Goal: Task Accomplishment & Management: Complete application form

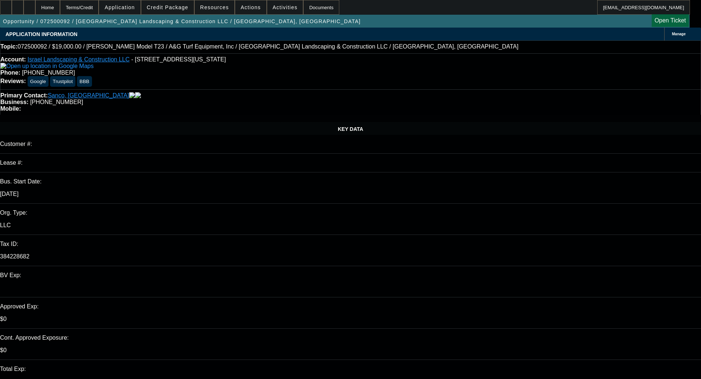
select select "0"
select select "6"
select select "0"
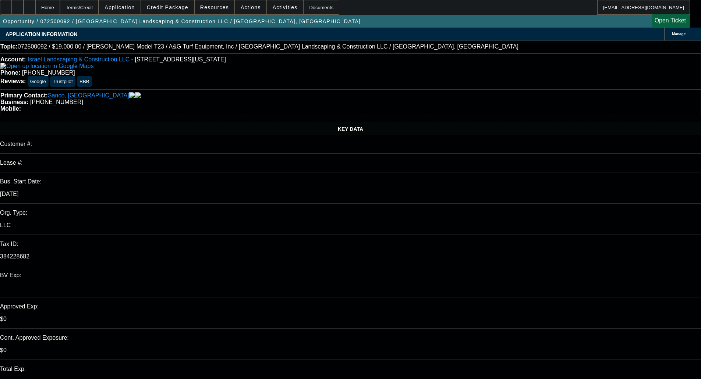
select select "0"
select select "6"
click at [168, 7] on span "Credit Package" at bounding box center [168, 7] width 42 height 6
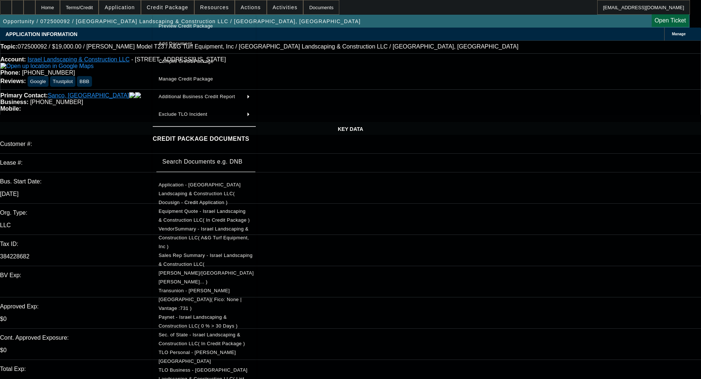
click at [192, 25] on span "Preview Credit Package" at bounding box center [186, 26] width 54 height 6
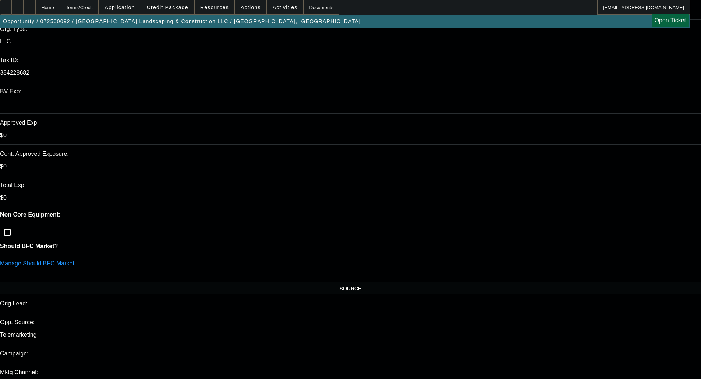
scroll to position [368, 0]
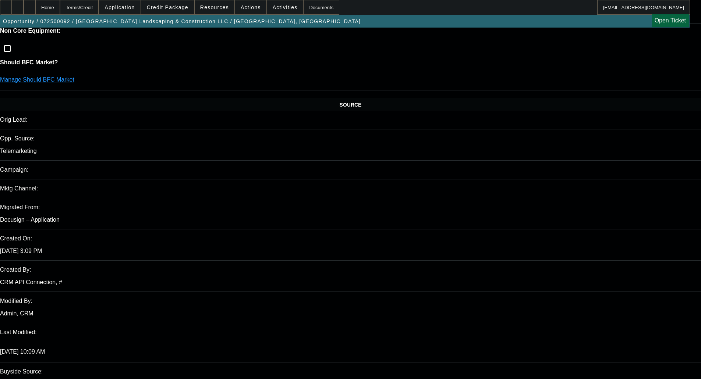
click at [541, 27] on div "Opportunity / 072500092 / Israel Landscaping & Construction LLC / Sanco, Israel…" at bounding box center [345, 21] width 690 height 13
radio input "true"
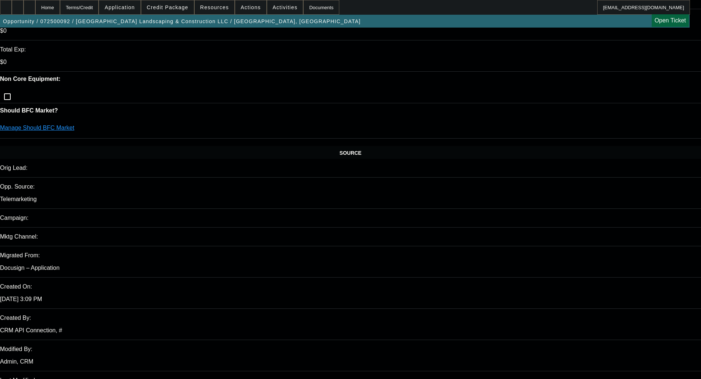
scroll to position [0, 0]
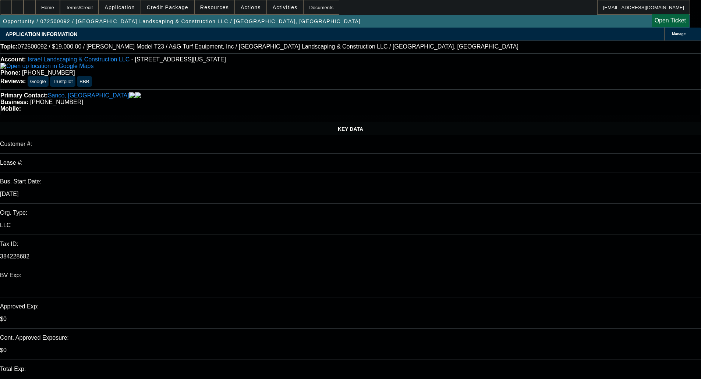
type textarea "LIGHT PAYNET; MOWER IN AZ; - OKAY TO SELL"
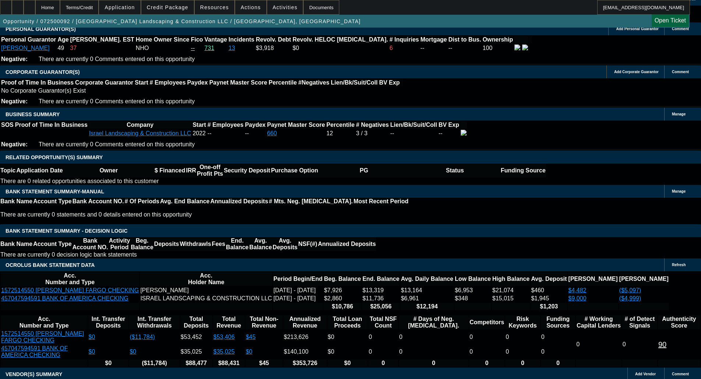
scroll to position [1104, 0]
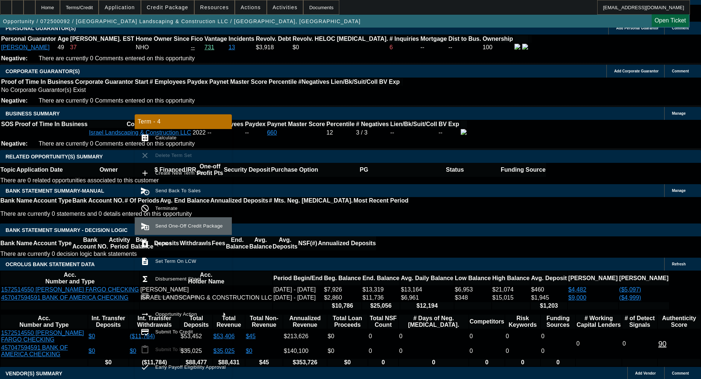
click at [195, 230] on span "Send One-Off Credit Package" at bounding box center [190, 226] width 71 height 9
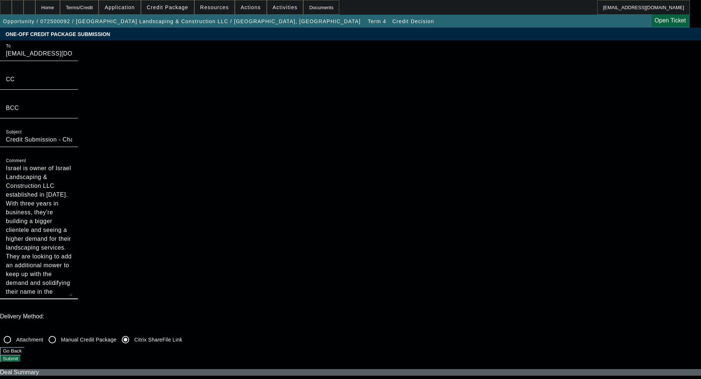
drag, startPoint x: 368, startPoint y: 115, endPoint x: 367, endPoint y: 196, distance: 80.6
click at [78, 196] on mat-form-field "Comment Israel is owner of Israel Landscaping & Construction LLC established in…" at bounding box center [39, 231] width 78 height 152
type textarea "Israel is owner of Israel Landscaping & Construction LLC established in 2022. W…"
click at [21, 355] on button "Submit" at bounding box center [10, 359] width 21 height 8
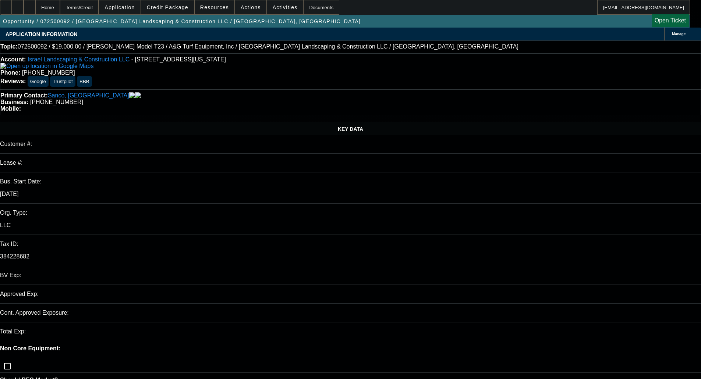
select select "0"
select select "6"
select select "0"
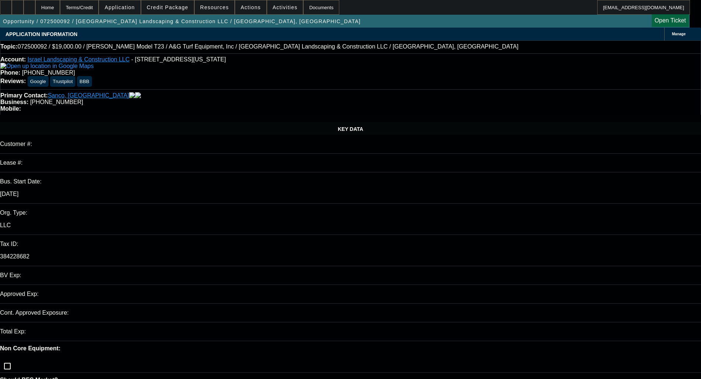
select select "0"
select select "6"
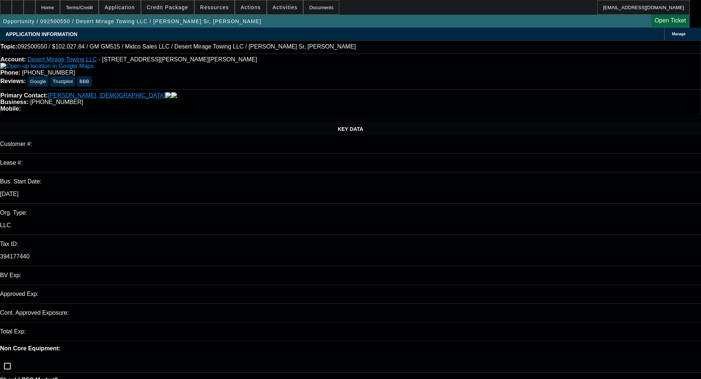
select select "0"
select select "3"
select select "0.1"
select select "4"
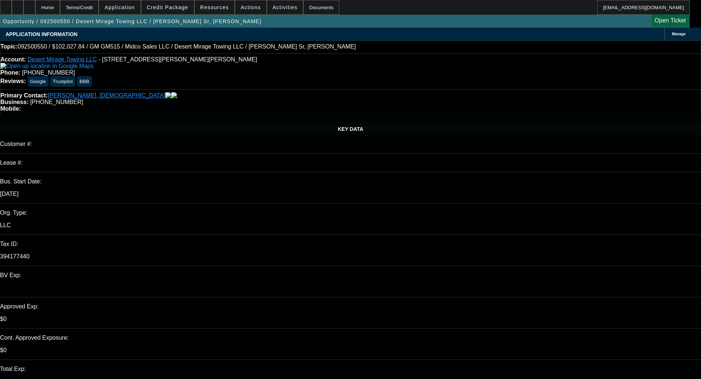
select select "1"
select select "0"
select select "0.1"
select select "3"
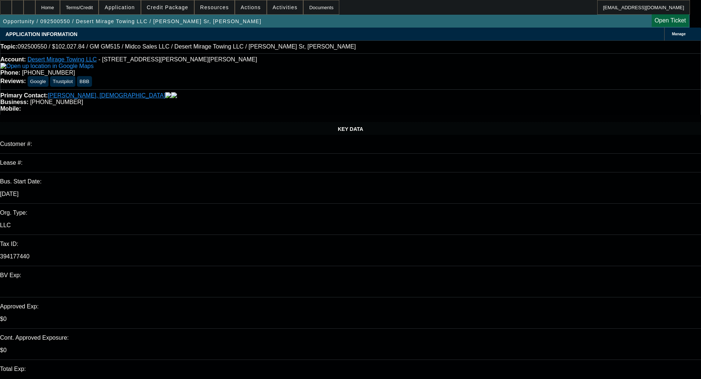
select select "4"
click at [180, 5] on span "Credit Package" at bounding box center [168, 7] width 42 height 6
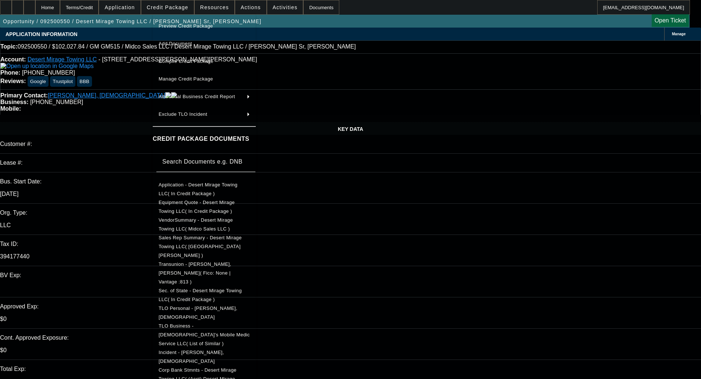
click at [179, 9] on div at bounding box center [350, 189] width 701 height 379
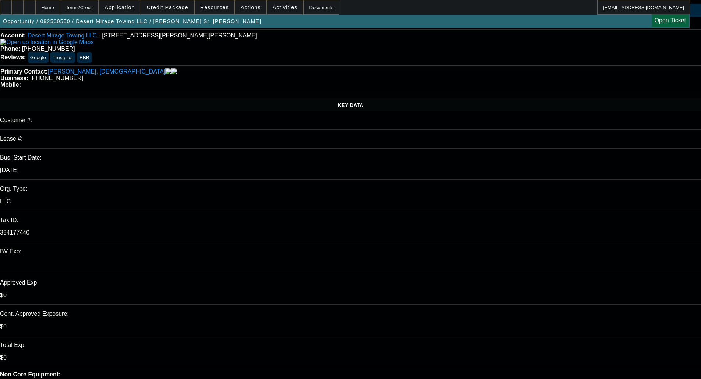
scroll to position [37, 0]
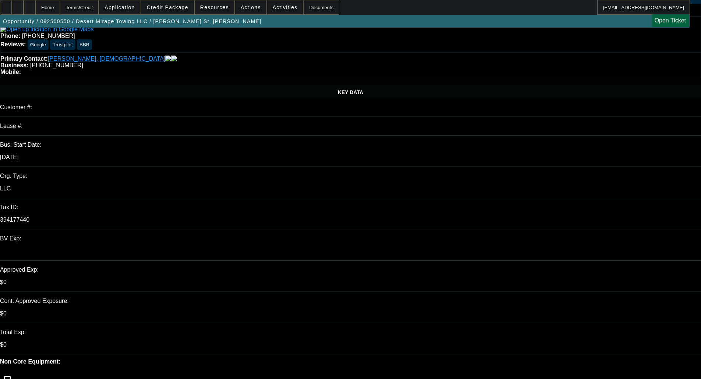
click at [178, 10] on span "Credit Package" at bounding box center [168, 7] width 42 height 6
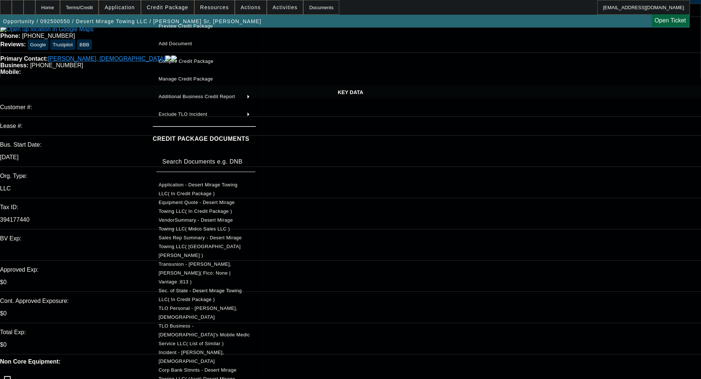
click at [215, 288] on span "Sec. of State - Desert Mirage Towing LLC( In Credit Package )" at bounding box center [200, 295] width 83 height 14
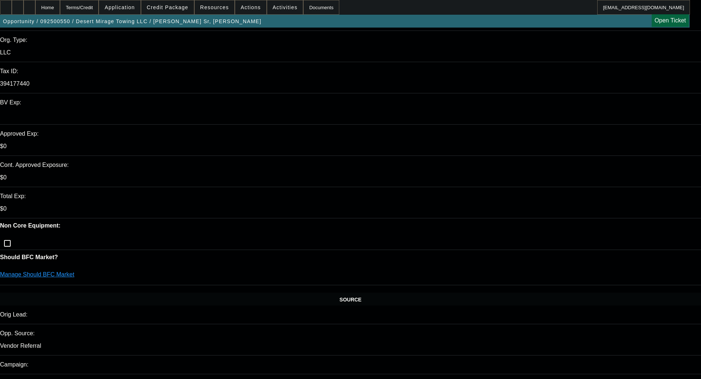
scroll to position [184, 0]
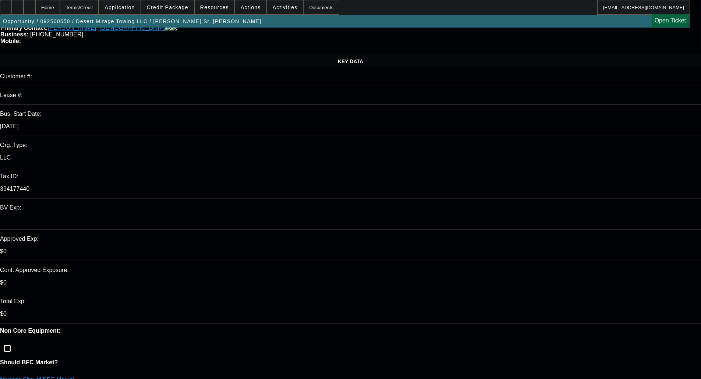
scroll to position [147, 0]
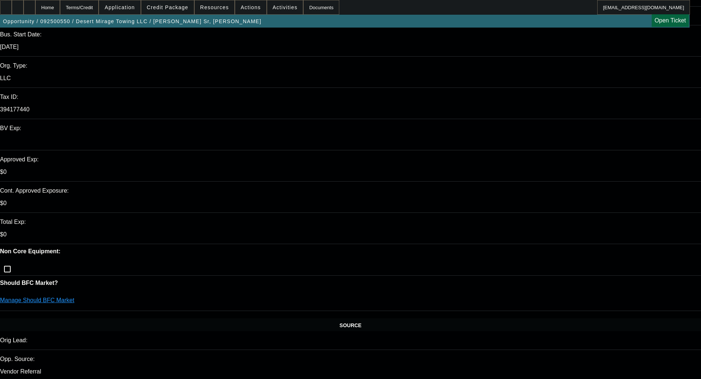
click at [169, 7] on span "Credit Package" at bounding box center [168, 7] width 42 height 6
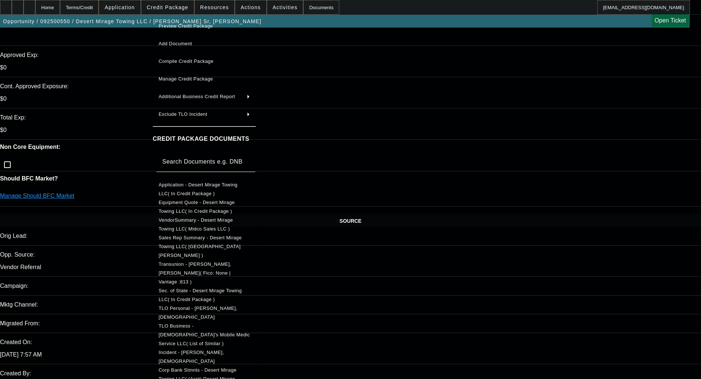
scroll to position [258, 0]
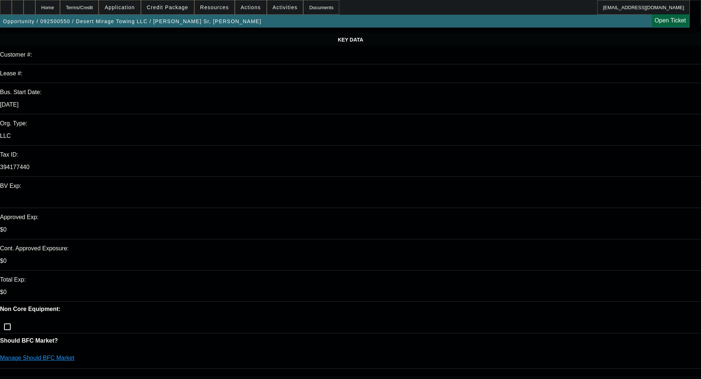
scroll to position [110, 0]
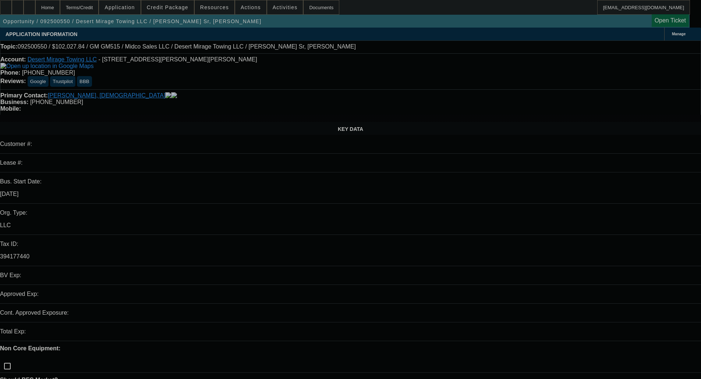
select select "0"
select select "3"
select select "0.1"
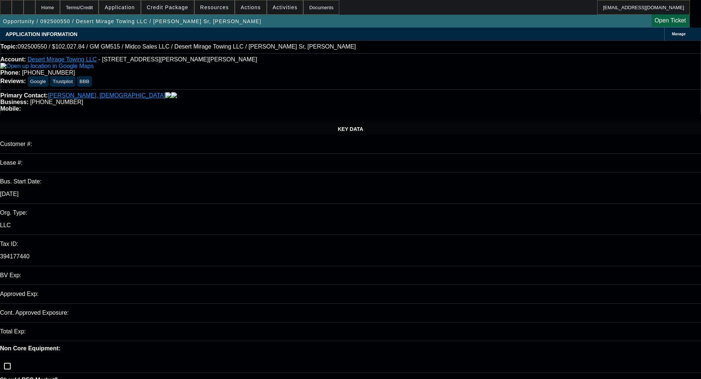
select select "4"
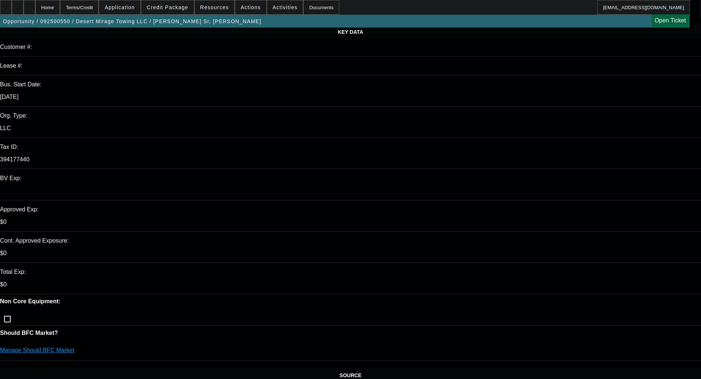
scroll to position [147, 0]
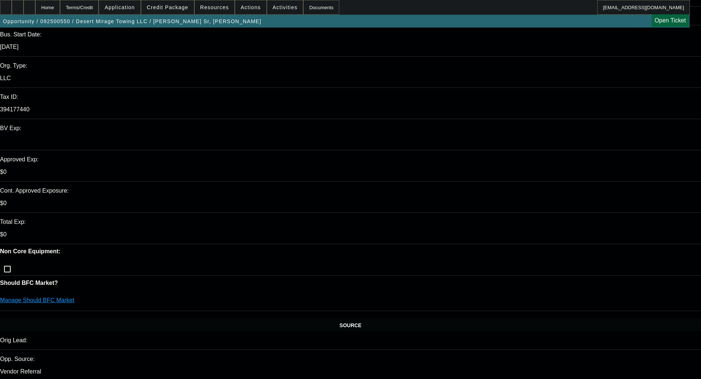
click at [175, 4] on span "Credit Package" at bounding box center [168, 7] width 42 height 6
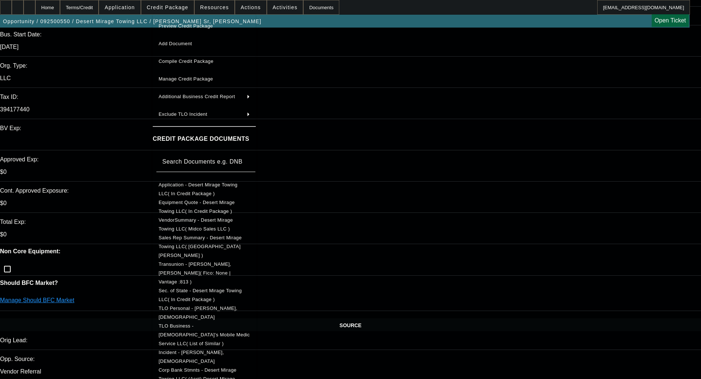
click at [200, 207] on span "Equipment Quote - Desert Mirage Towing LLC( In Credit Package )" at bounding box center [204, 207] width 91 height 18
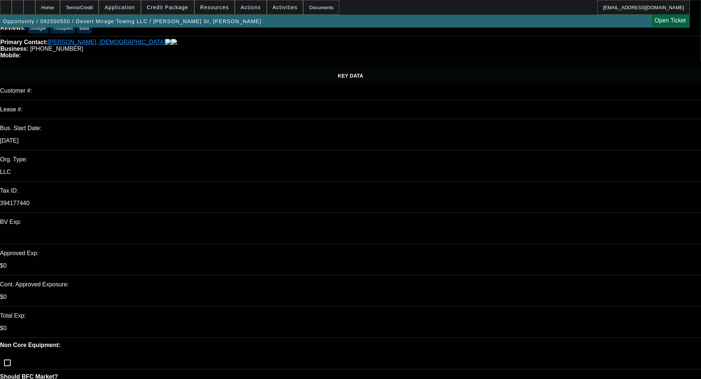
scroll to position [0, 0]
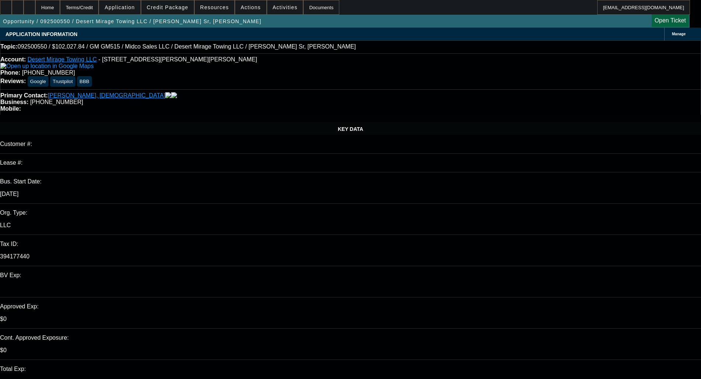
click at [178, 12] on span at bounding box center [167, 8] width 53 height 18
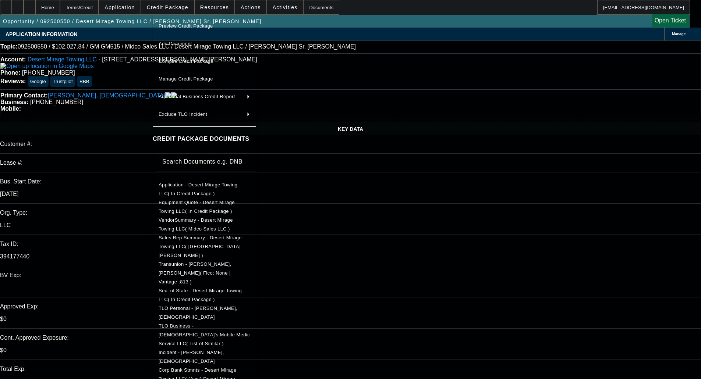
click at [194, 190] on span "Application - Desert Mirage Towing LLC( In Credit Package )" at bounding box center [204, 190] width 91 height 18
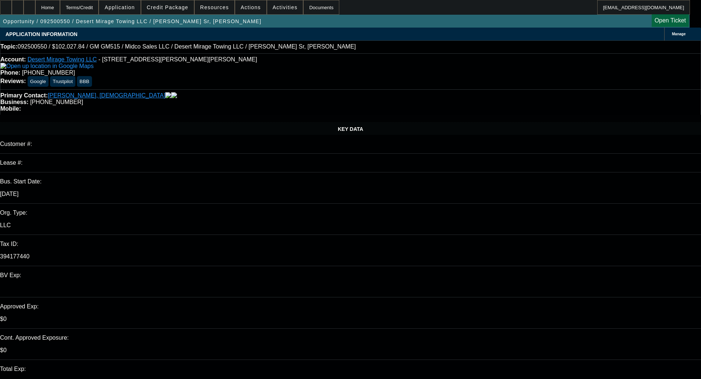
click at [167, 7] on span "Credit Package" at bounding box center [168, 7] width 42 height 6
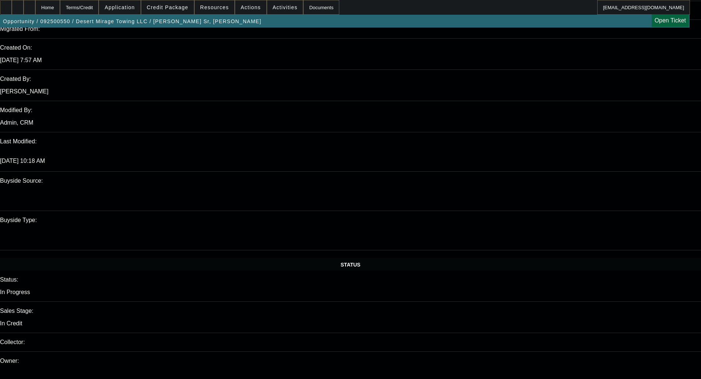
scroll to position [589, 0]
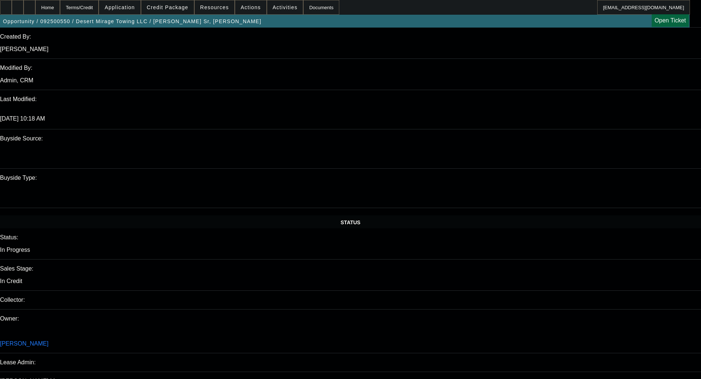
click at [162, 5] on span "Credit Package" at bounding box center [168, 7] width 42 height 6
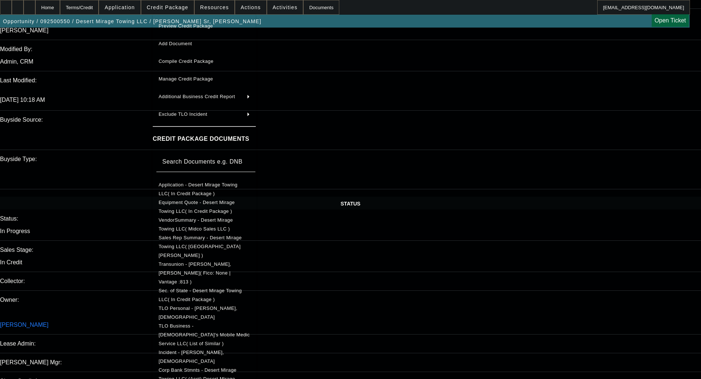
scroll to position [626, 0]
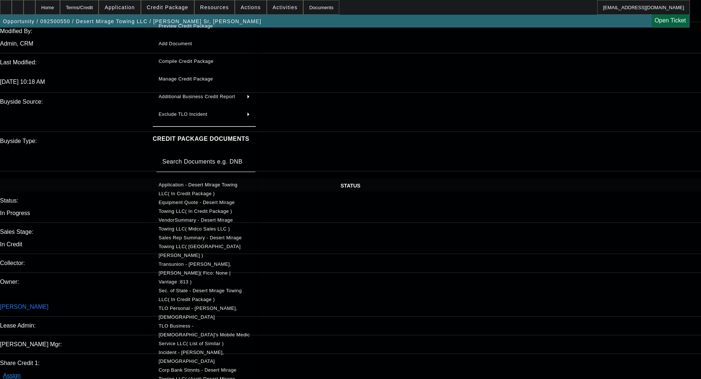
click at [215, 368] on span "Corp Bank Stmnts - Desert Mirage Towing LLC( (Acct) Desert Mirage Towing LLC )" at bounding box center [198, 379] width 78 height 23
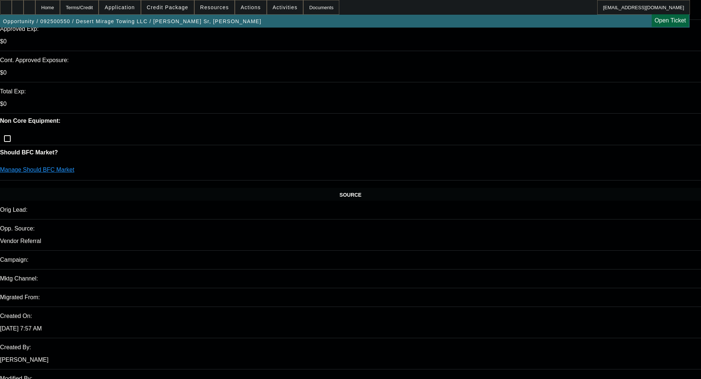
scroll to position [0, 0]
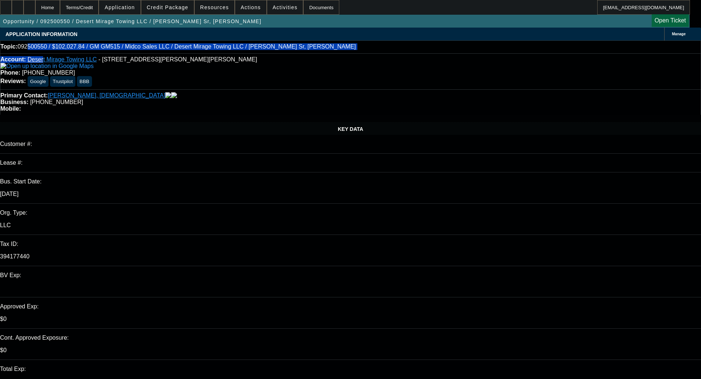
drag, startPoint x: 34, startPoint y: 55, endPoint x: 46, endPoint y: 56, distance: 11.8
click at [50, 53] on div "Topic: 092500550 / $102,027.84 / GM GM515 / Midco Sales LLC / Desert Mirage Tow…" at bounding box center [350, 46] width 701 height 13
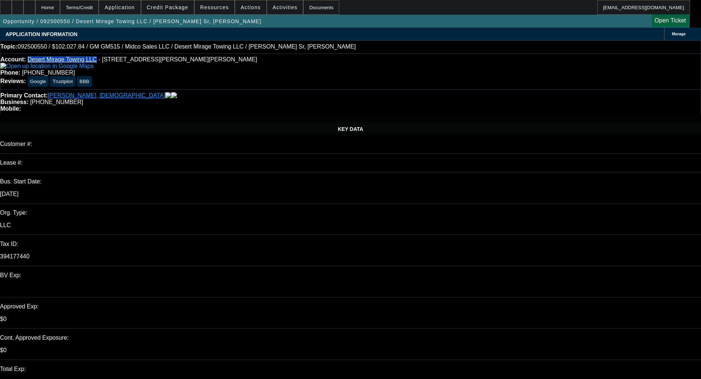
drag, startPoint x: 33, startPoint y: 57, endPoint x: 89, endPoint y: 60, distance: 55.7
click at [89, 60] on div "Account: Desert Mirage Towing LLC - 17259 W. Laurie Ln, Waddell, AZ 85355 Phone…" at bounding box center [350, 71] width 701 height 36
copy link "Desert Mirage Towing LLC"
click at [155, 61] on span "- 17259 W. Laurie Ln, Waddell, AZ 85355" at bounding box center [177, 59] width 159 height 6
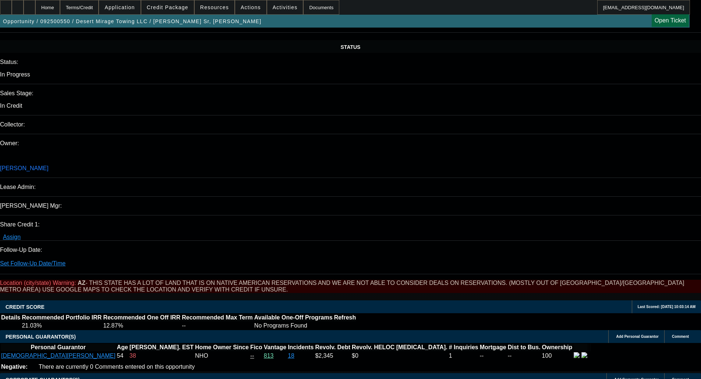
scroll to position [773, 0]
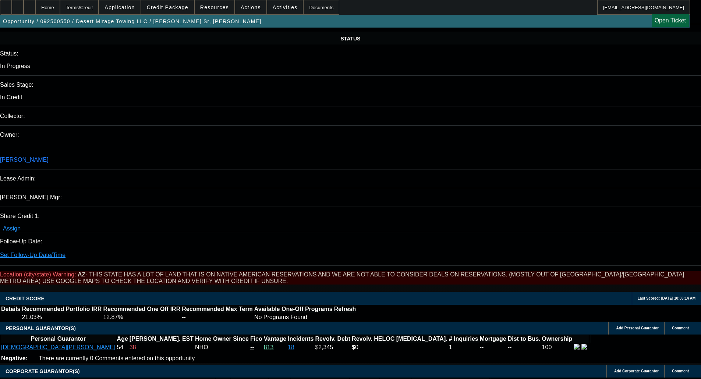
type textarea "STARTUP PRIMARY; - NO PAYNET FOR CCG OR PRIMARY, IT'S IN THE PG'S NAME; - OKAY …"
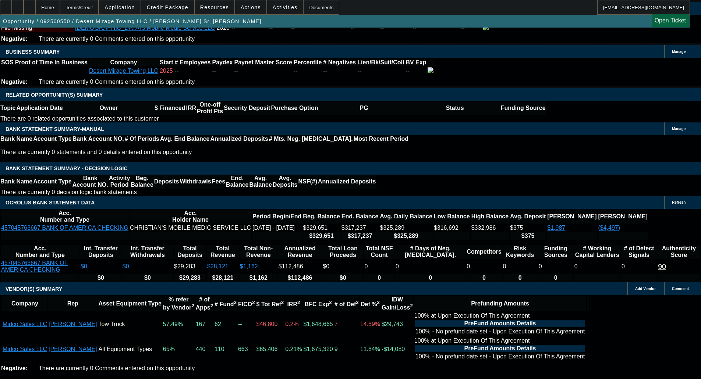
scroll to position [1141, 0]
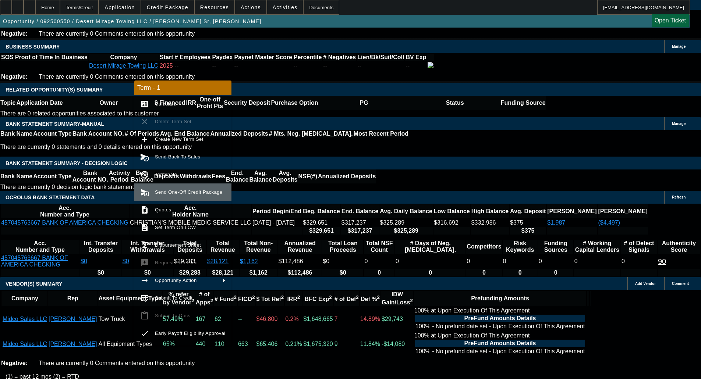
click at [179, 194] on span "Send One-Off Credit Package" at bounding box center [188, 193] width 67 height 6
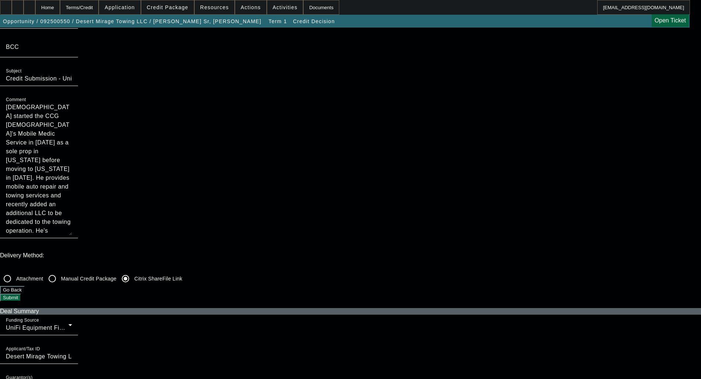
scroll to position [74, 0]
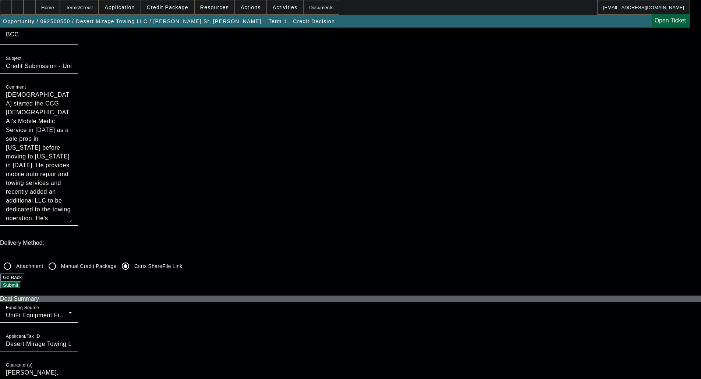
checkbox input "true"
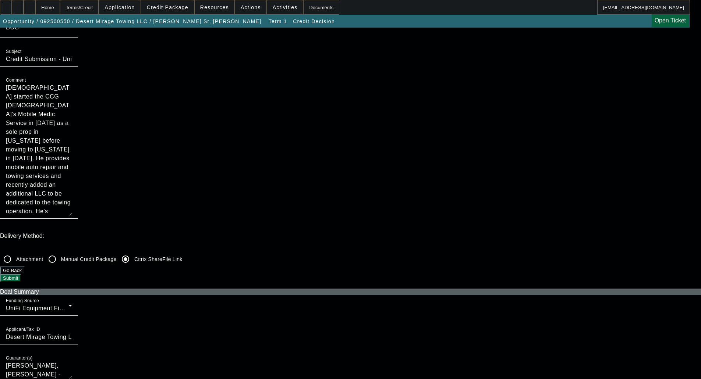
scroll to position [0, 0]
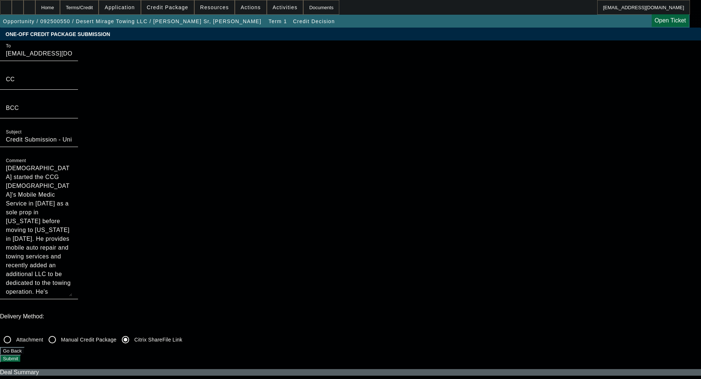
click at [21, 355] on button "Submit" at bounding box center [10, 359] width 21 height 8
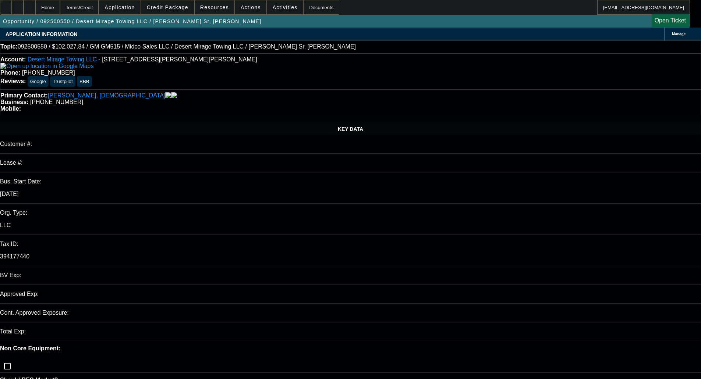
select select "0"
select select "0.1"
select select "3"
select select "4"
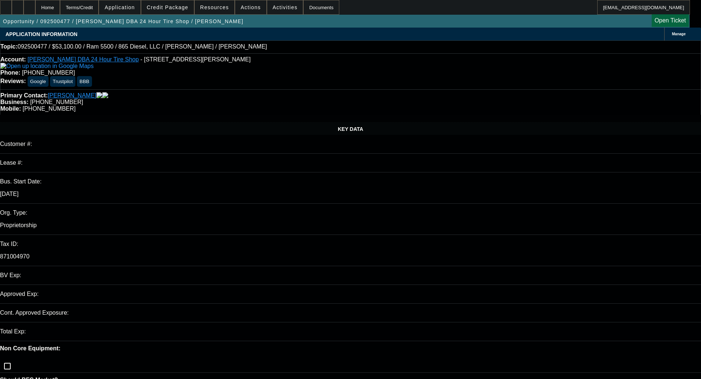
select select "0.1"
select select "0"
select select "2"
select select "0"
select select "6"
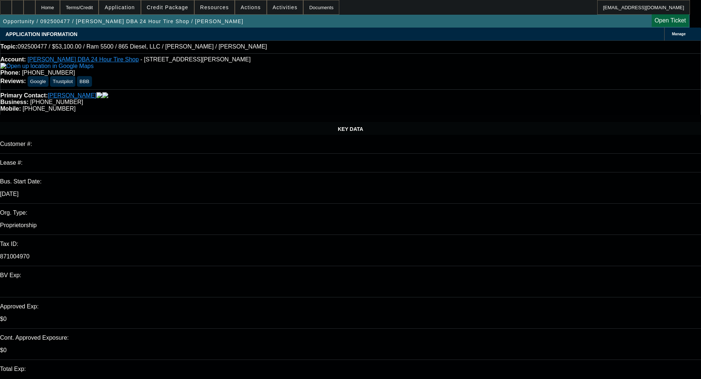
click at [179, 7] on span "Credit Package" at bounding box center [168, 7] width 42 height 6
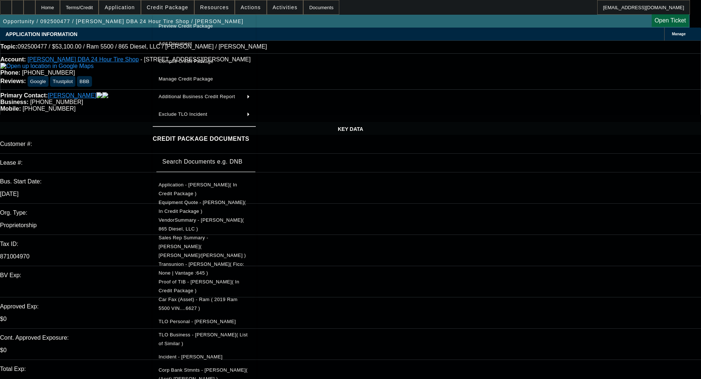
click at [196, 26] on span "Preview Credit Package" at bounding box center [186, 26] width 54 height 6
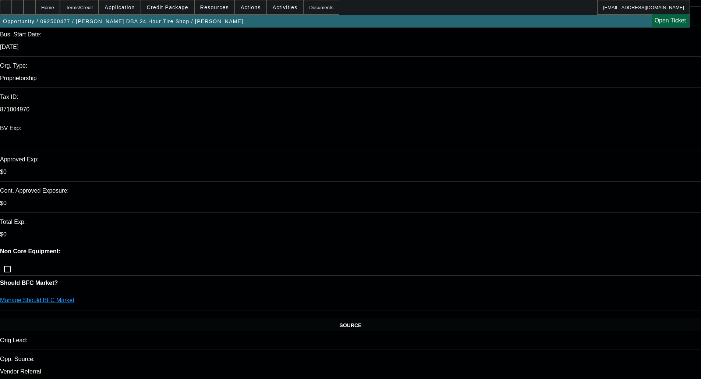
scroll to position [331, 0]
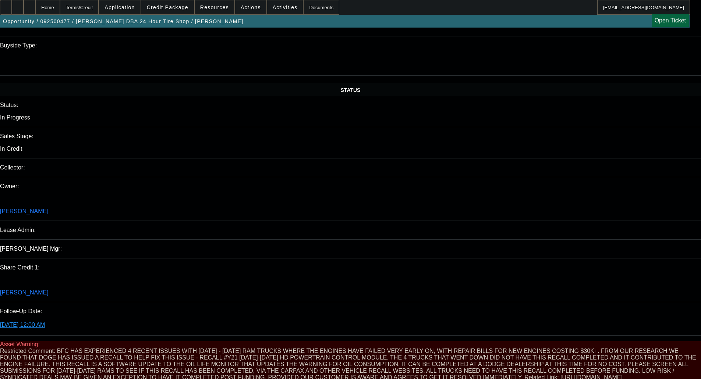
scroll to position [736, 0]
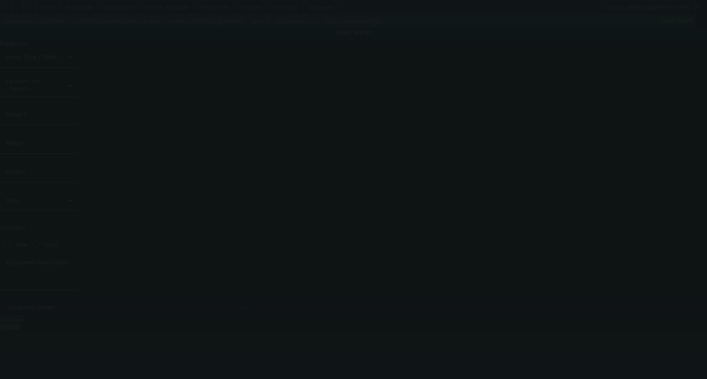
type input "3C7WRMDL3KG546627"
type input "Ram"
type input "5500"
radio input "true"
type textarea "Rollback Tow Truck"
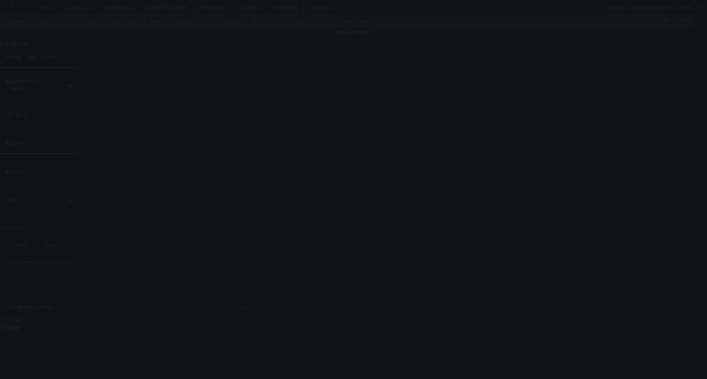
type input "1385 Robin Hood Ln"
type input "Memphis"
type input "38111"
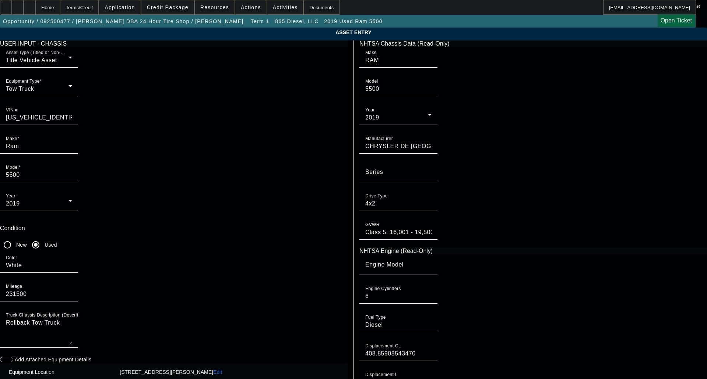
click at [63, 185] on app-asset-collateral-manage "ASSET ENTRY Delete asset USER INPUT - CHASSIS Asset Type (Titled or Non-Titled)…" at bounding box center [353, 232] width 707 height 408
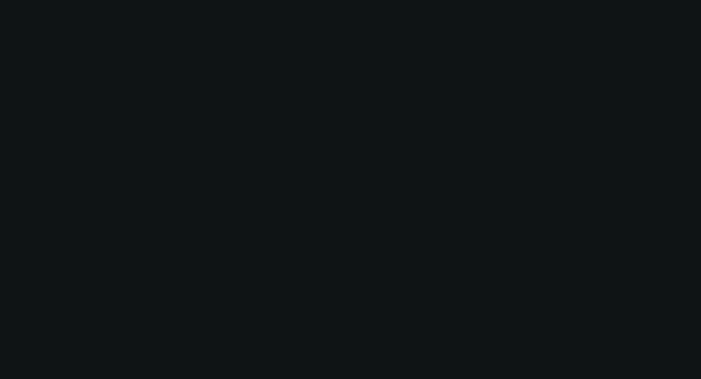
select select "0.1"
select select "0"
select select "2"
select select "0"
select select "6"
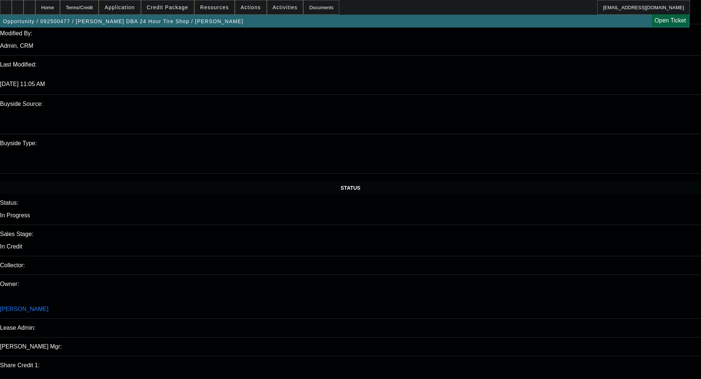
scroll to position [626, 0]
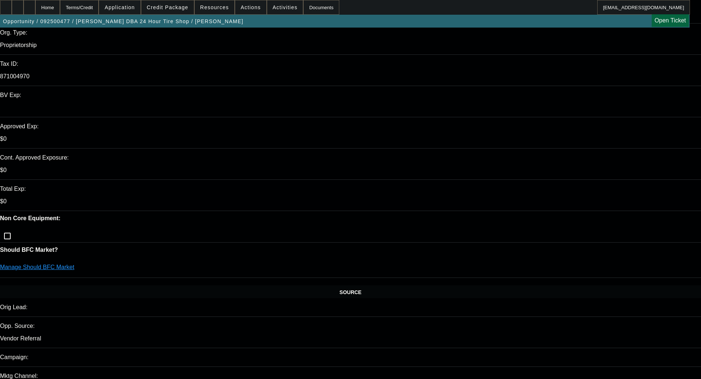
scroll to position [294, 0]
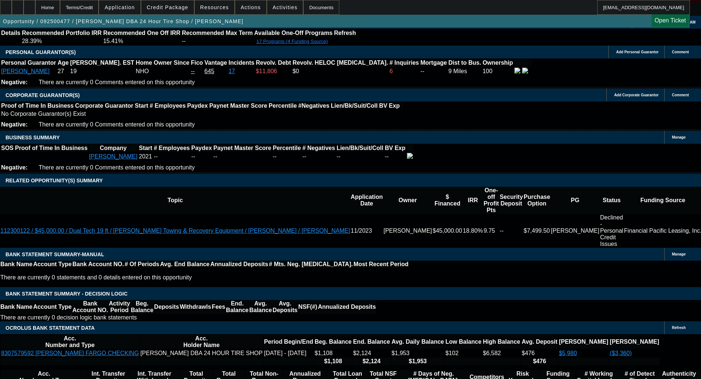
scroll to position [1141, 0]
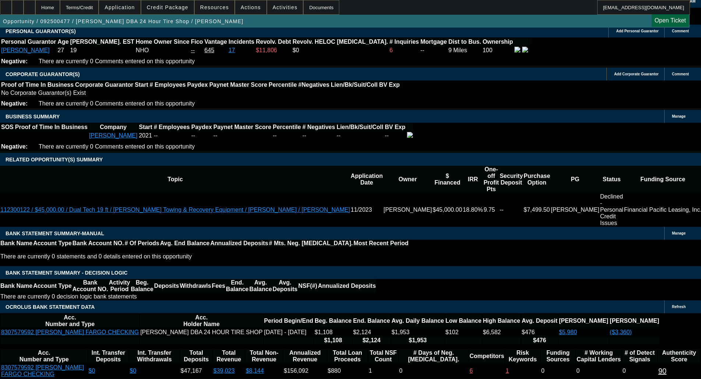
click at [172, 0] on span at bounding box center [167, 8] width 53 height 18
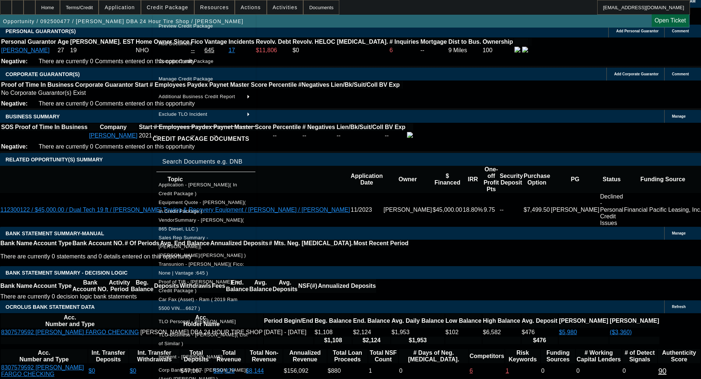
click at [196, 205] on span "Equipment Quote - Calvin Robinson( In Credit Package )" at bounding box center [202, 207] width 87 height 14
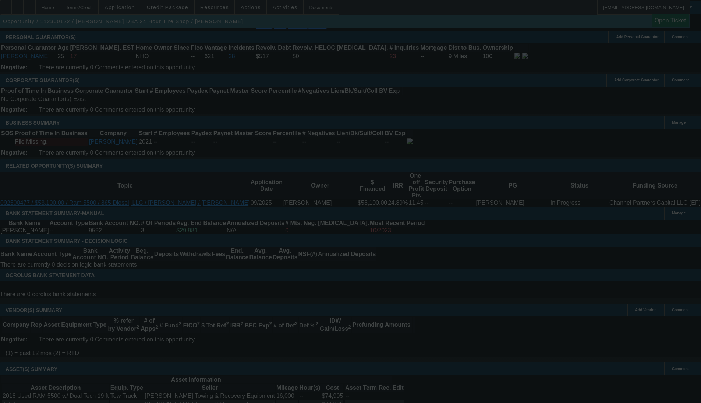
scroll to position [1078, 0]
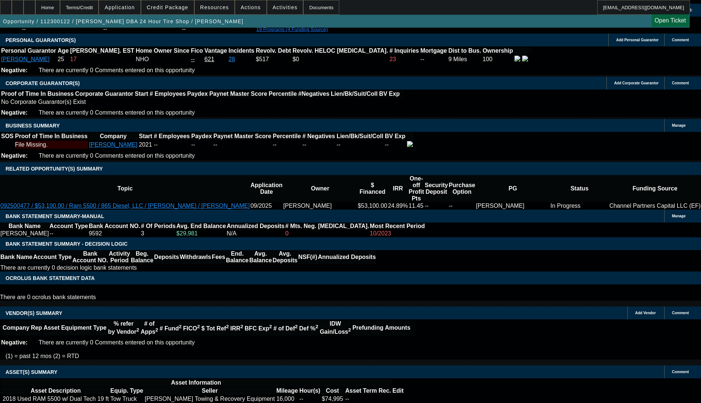
select select "0"
select select "0.1"
select select "4"
select select "0"
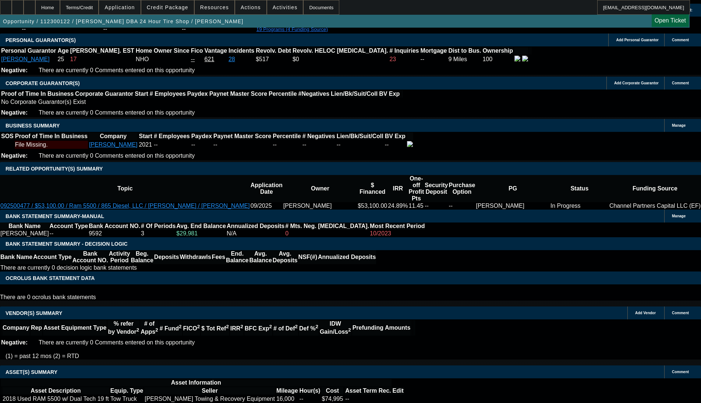
select select "0"
select select "0.1"
select select "4"
select select "0.15"
select select "2"
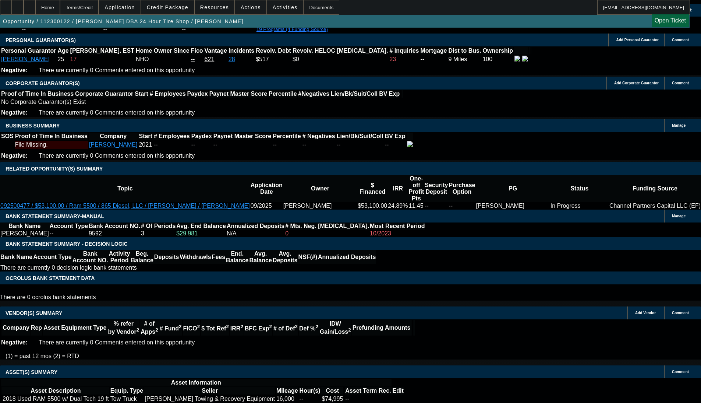
select select "2"
select select "0.1"
select select "4"
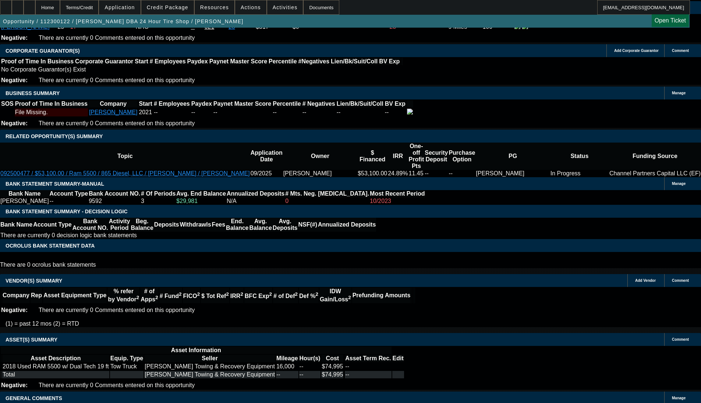
scroll to position [1123, 0]
